Goal: Find contact information: Find contact information

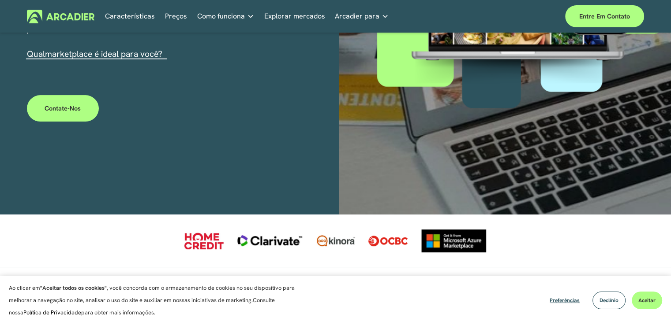
scroll to position [260, 0]
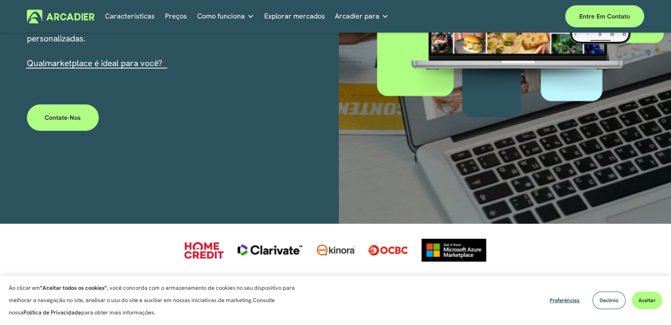
click at [56, 113] on link "Contate-nos" at bounding box center [63, 118] width 72 height 26
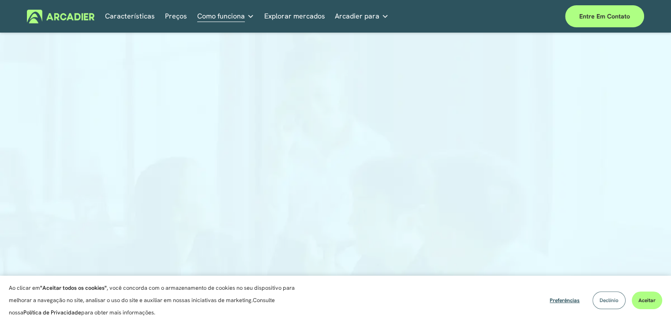
click at [616, 305] on button "Declínio" at bounding box center [608, 301] width 33 height 18
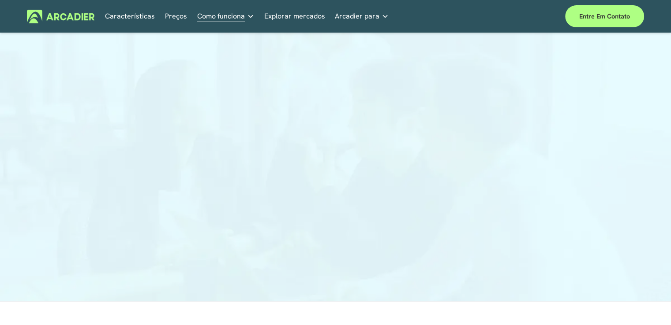
scroll to position [67, 0]
